Goal: Information Seeking & Learning: Understand process/instructions

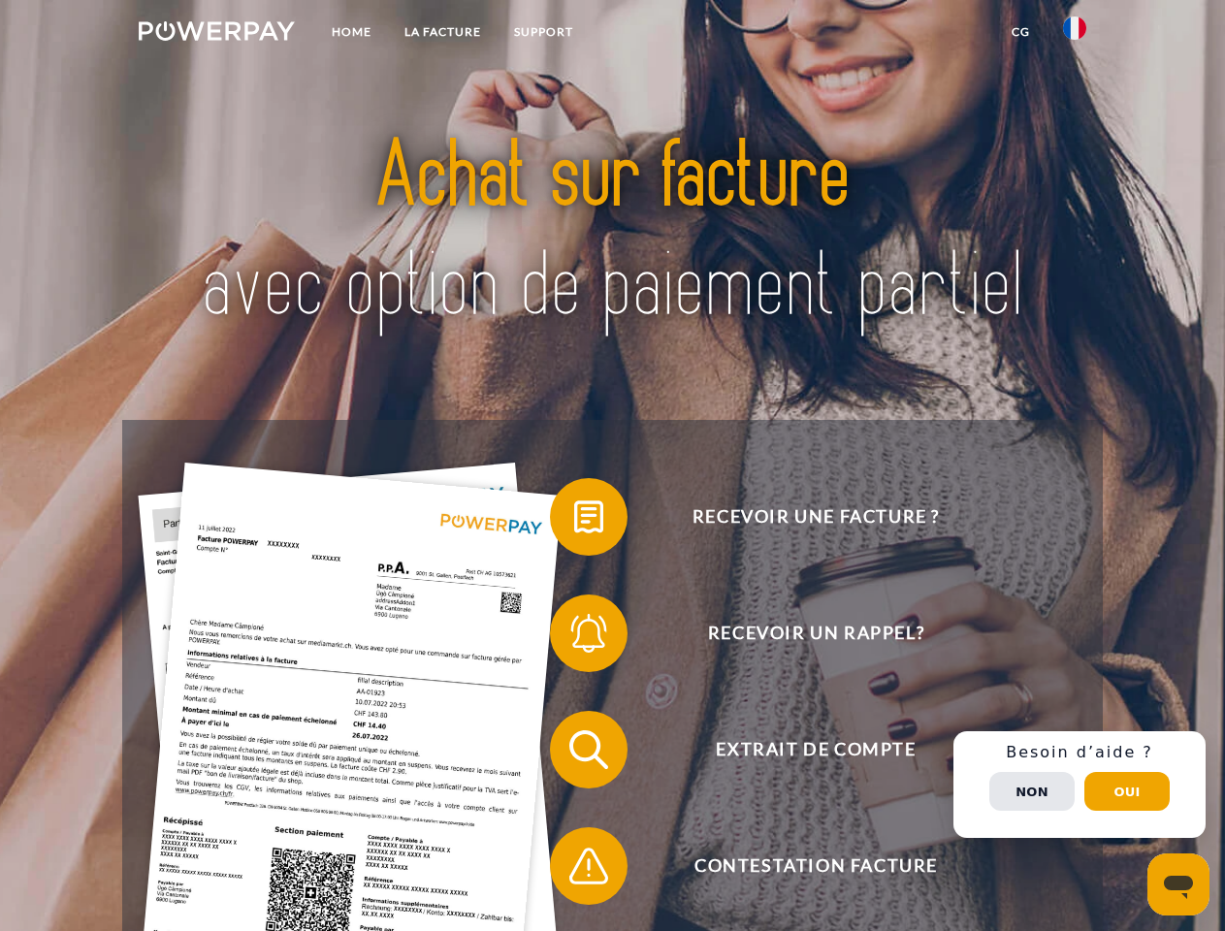
click at [216, 34] on img at bounding box center [217, 30] width 156 height 19
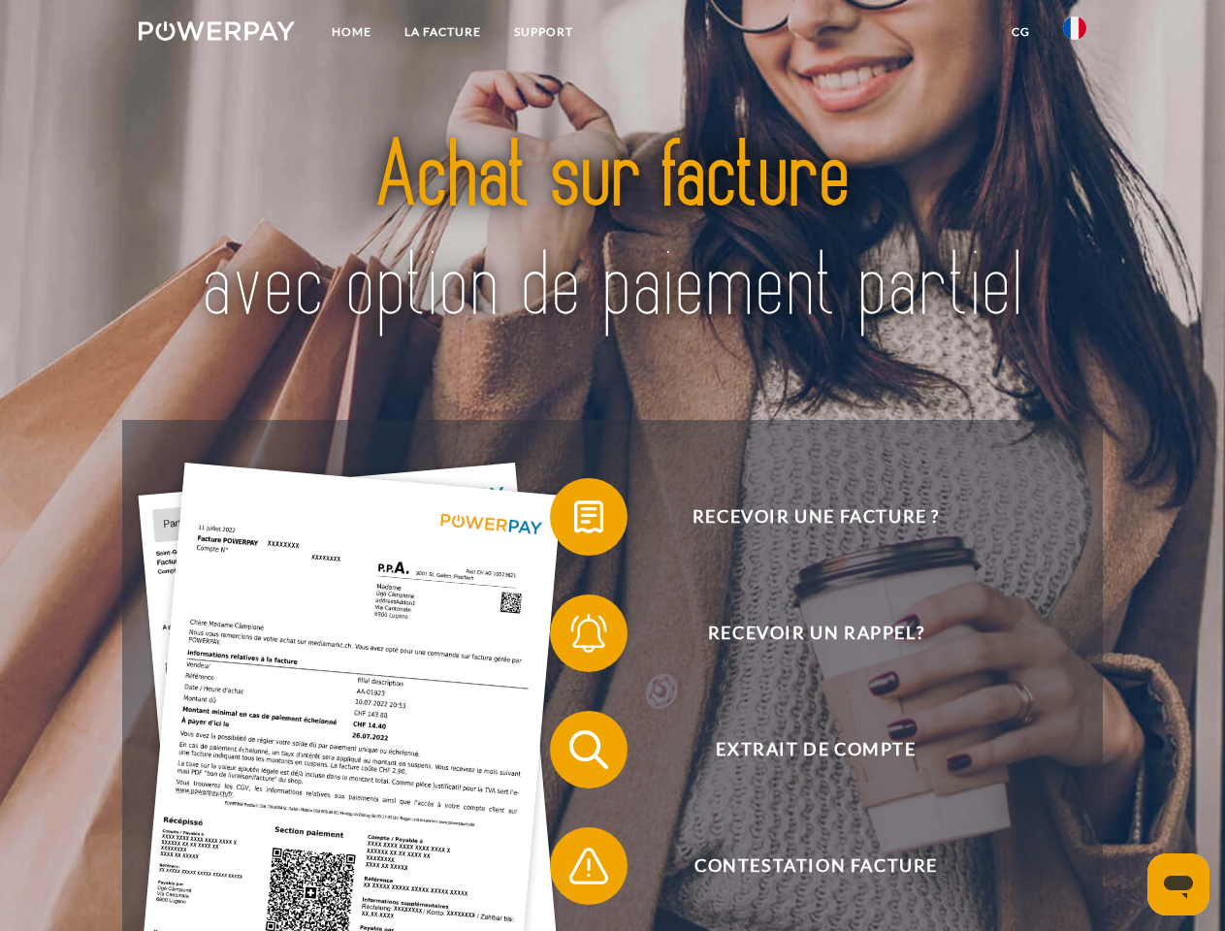
click at [1074, 34] on img at bounding box center [1074, 27] width 23 height 23
click at [1020, 32] on link "CG" at bounding box center [1020, 32] width 51 height 35
click at [574, 521] on span at bounding box center [559, 516] width 97 height 97
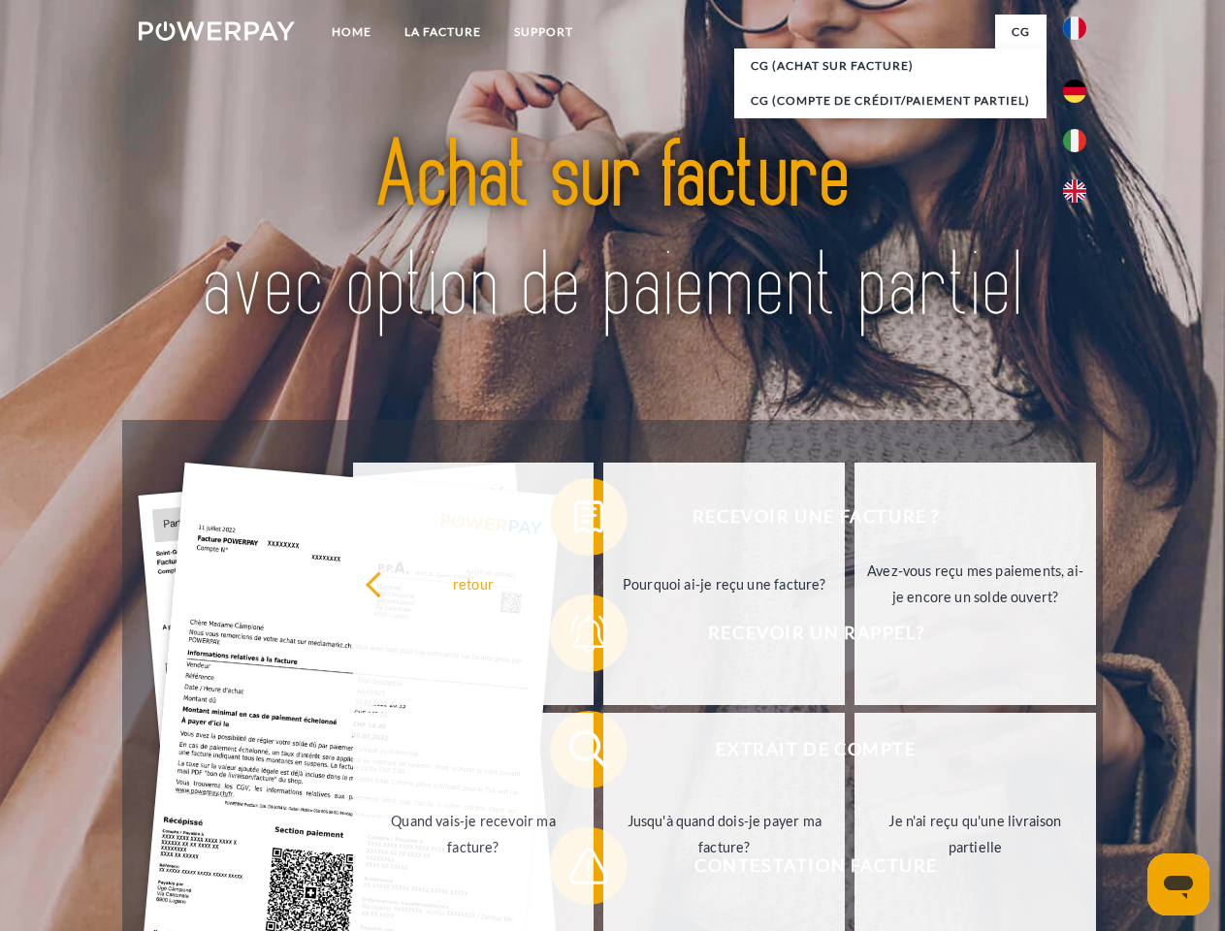
click at [574, 637] on div "Recevoir une facture ? Recevoir un rappel? Extrait de compte retour" at bounding box center [611, 808] width 979 height 776
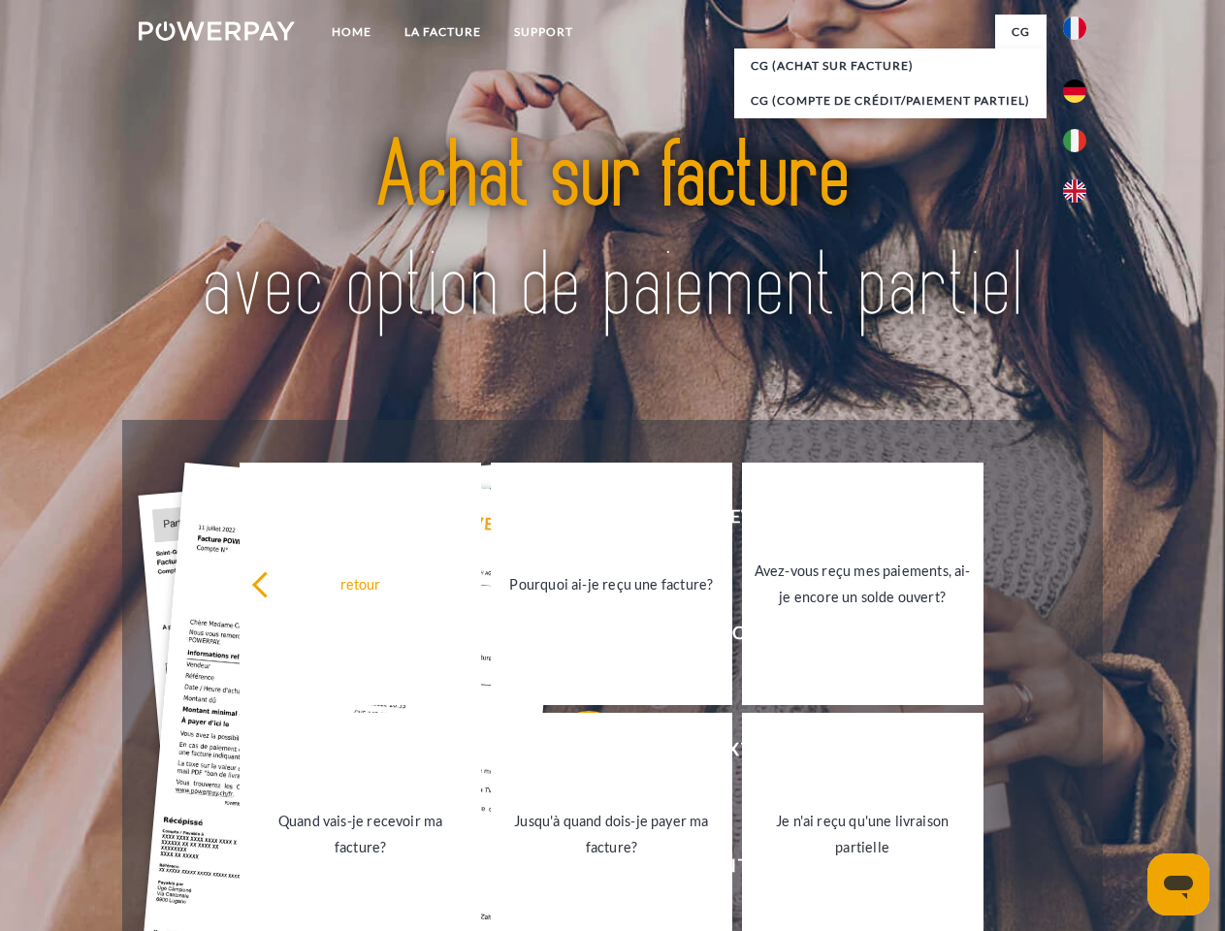
click at [574, 753] on link "Jusqu'à quand dois-je payer ma facture?" at bounding box center [611, 834] width 241 height 242
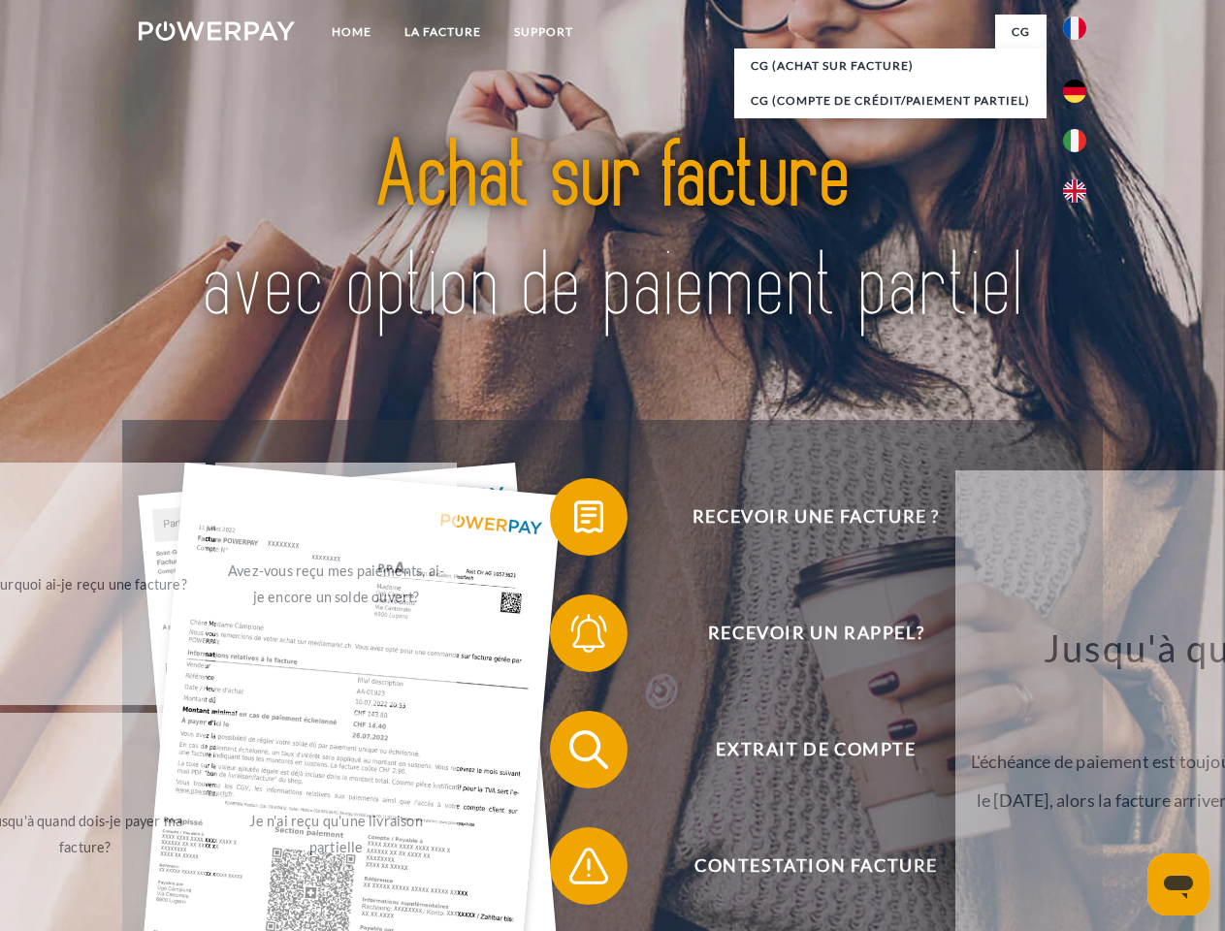
click at [574, 870] on span at bounding box center [559, 865] width 97 height 97
click at [1079, 785] on div "Recevoir une facture ? Recevoir un rappel? Extrait de compte retour" at bounding box center [611, 808] width 979 height 776
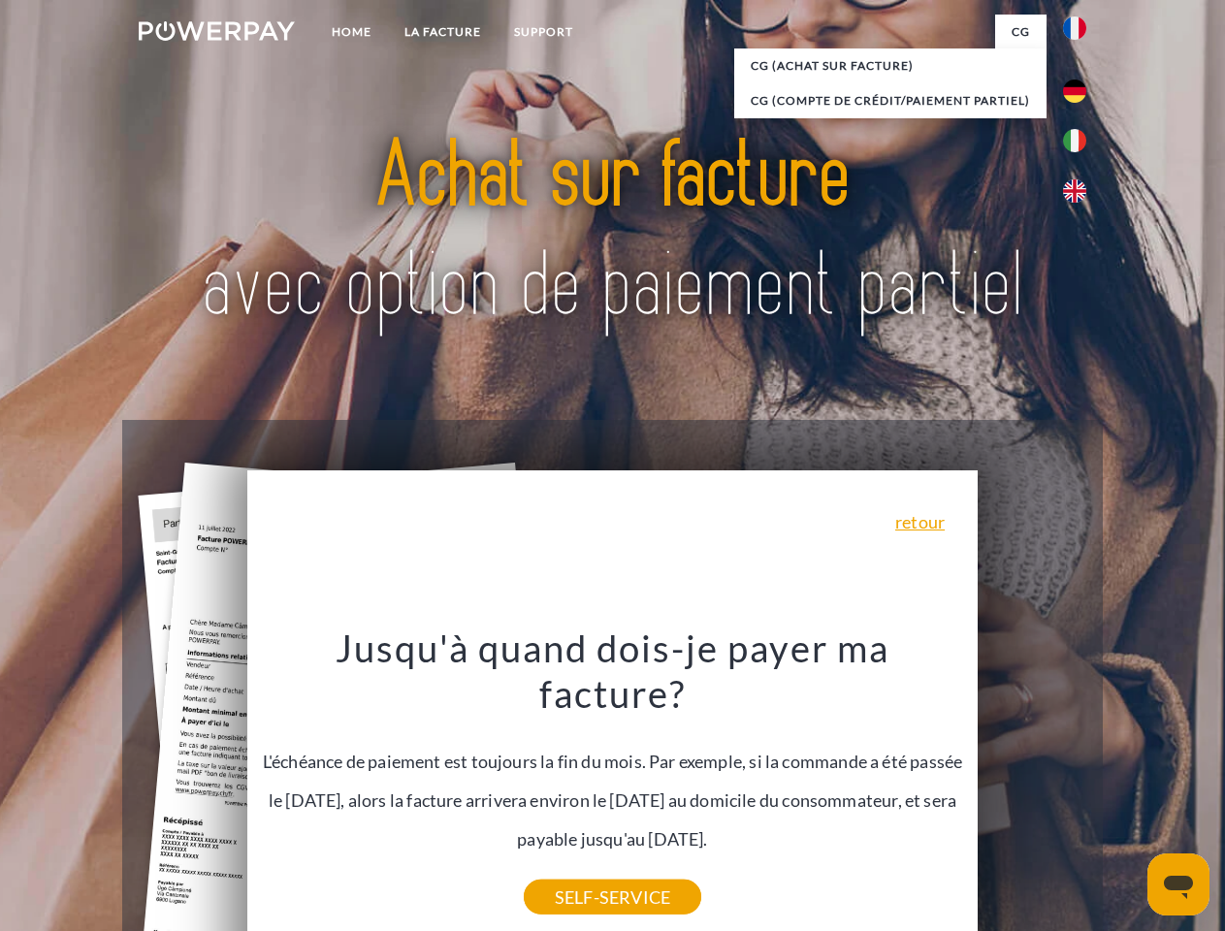
click at [1032, 788] on span "Extrait de compte" at bounding box center [815, 750] width 475 height 78
click at [1127, 791] on header "Home LA FACTURE Support" at bounding box center [612, 669] width 1225 height 1339
